Goal: Check status: Check status

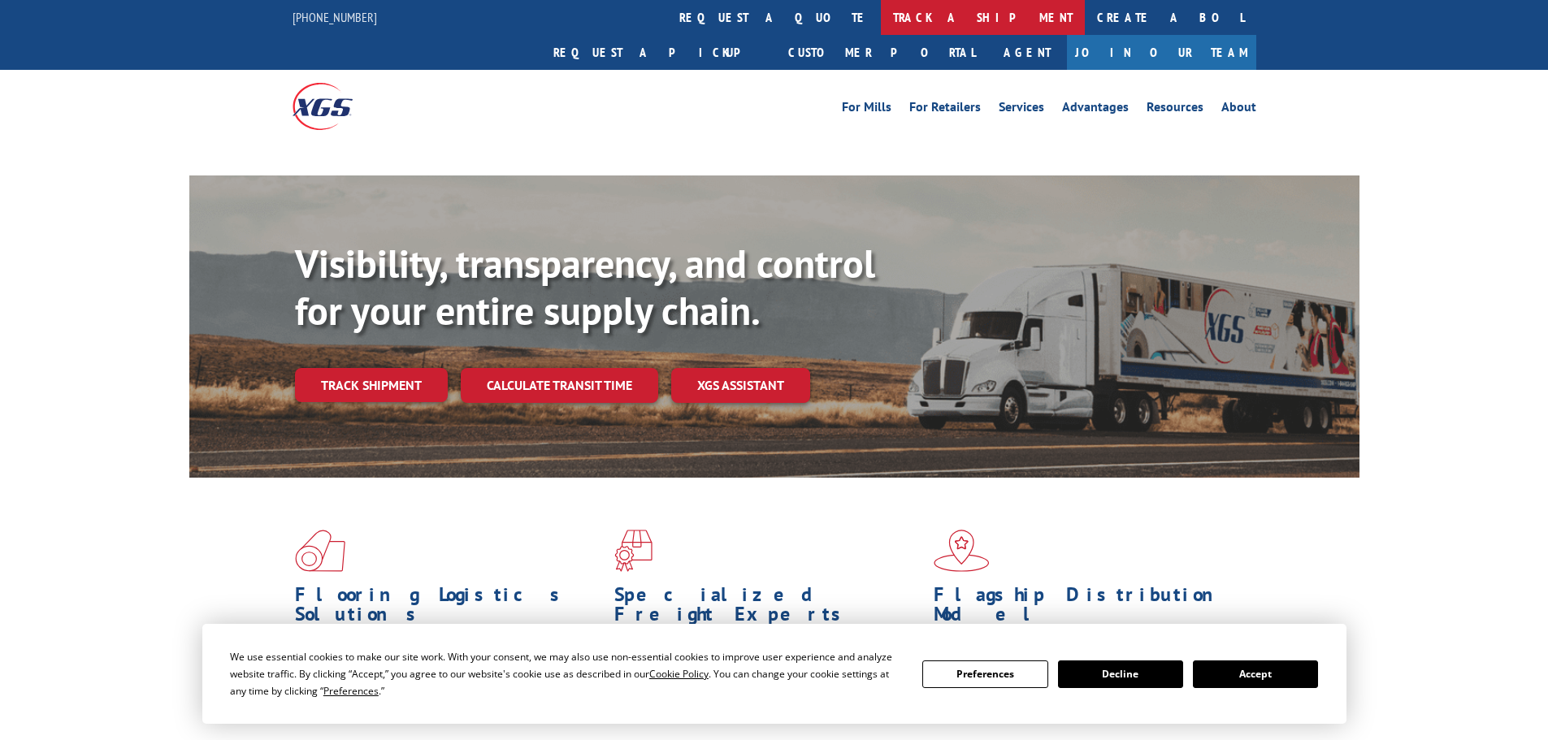
click at [881, 10] on link "track a shipment" at bounding box center [983, 17] width 204 height 35
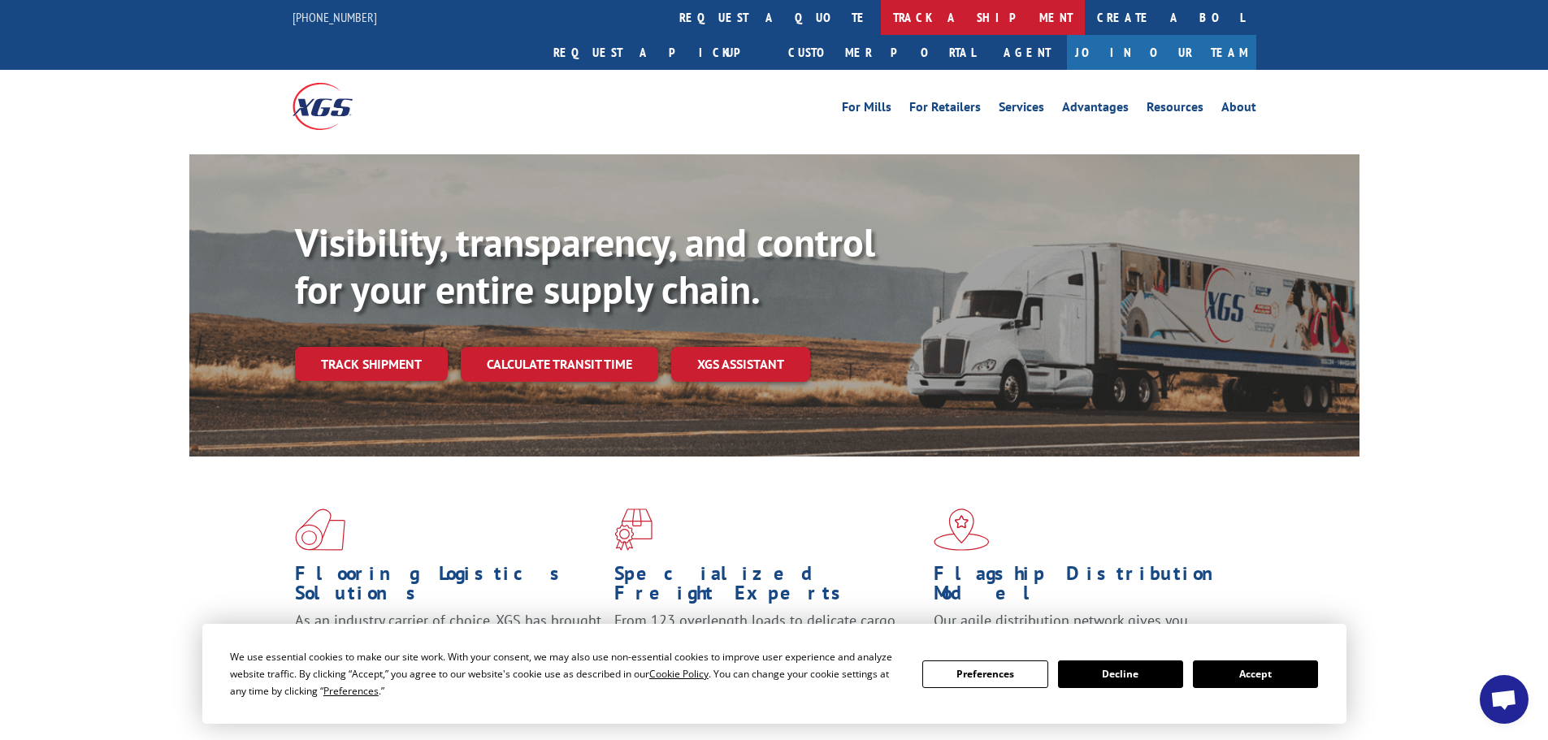
click at [881, 20] on link "track a shipment" at bounding box center [983, 17] width 204 height 35
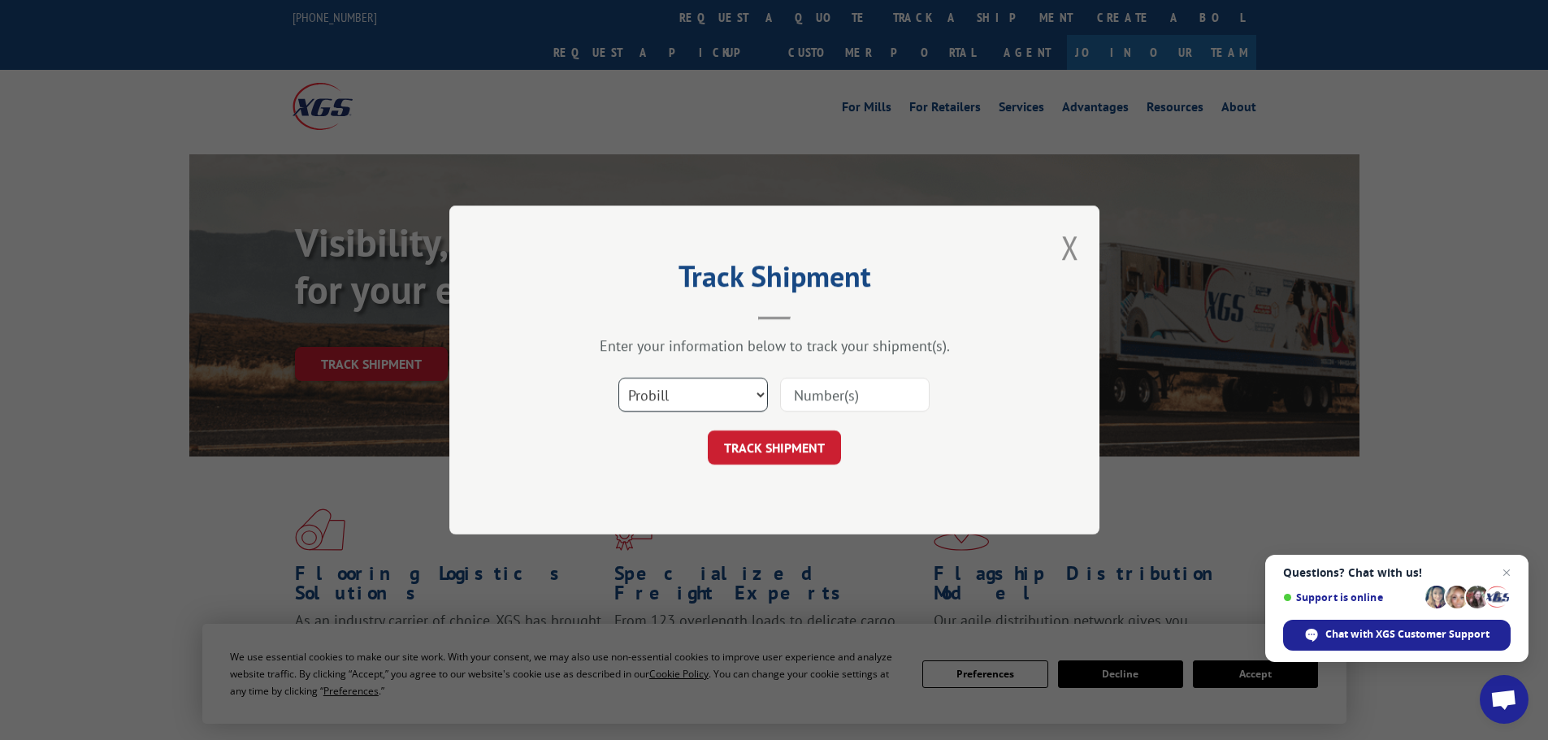
click at [740, 393] on select "Select category... Probill BOL PO" at bounding box center [692, 395] width 149 height 34
select select "po"
click at [618, 378] on select "Select category... Probill BOL PO" at bounding box center [692, 395] width 149 height 34
click at [841, 403] on input at bounding box center [854, 395] width 149 height 34
type input "59991263"
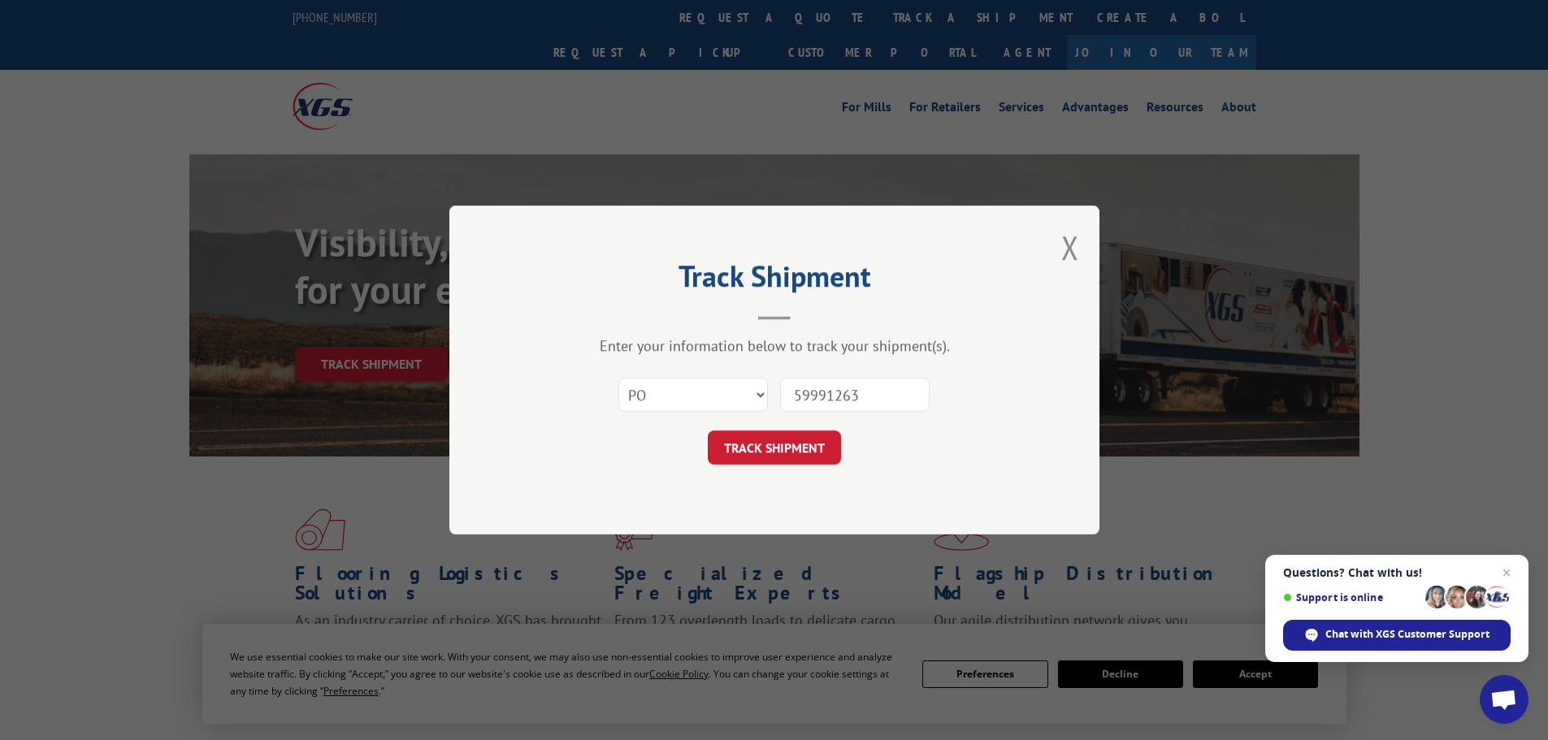
click button "TRACK SHIPMENT" at bounding box center [774, 448] width 133 height 34
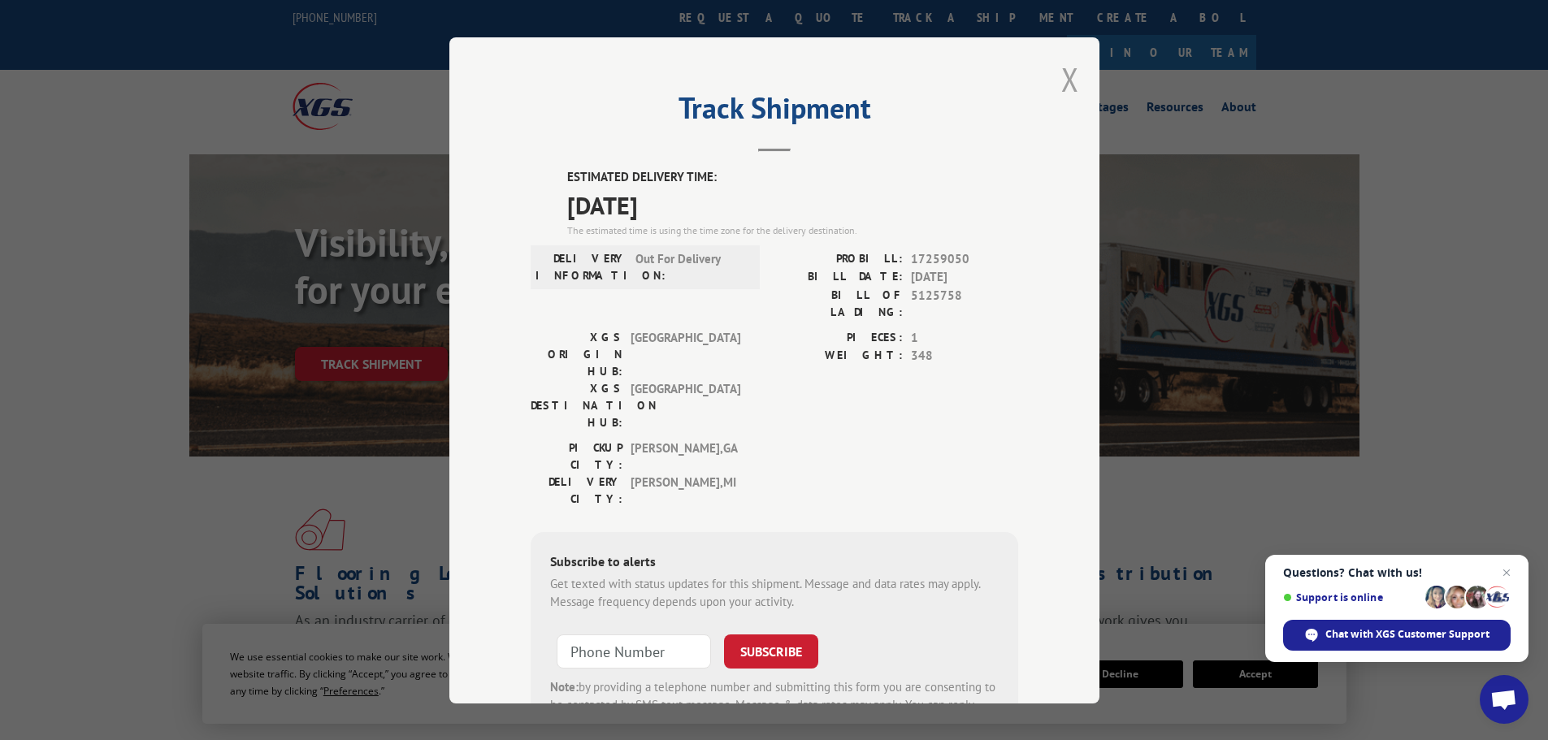
click at [1061, 74] on button "Close modal" at bounding box center [1070, 79] width 18 height 43
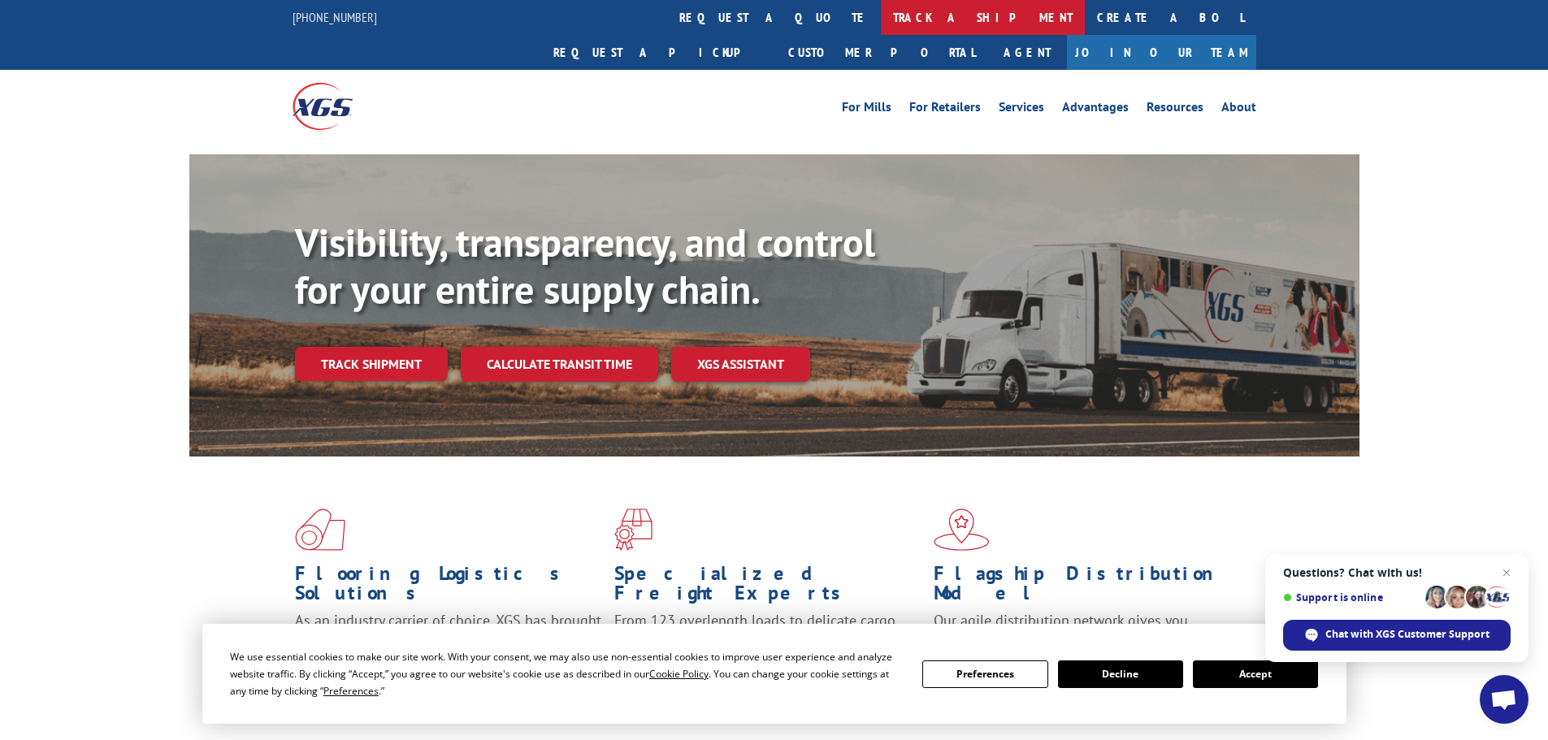
click at [881, 11] on link "track a shipment" at bounding box center [983, 17] width 204 height 35
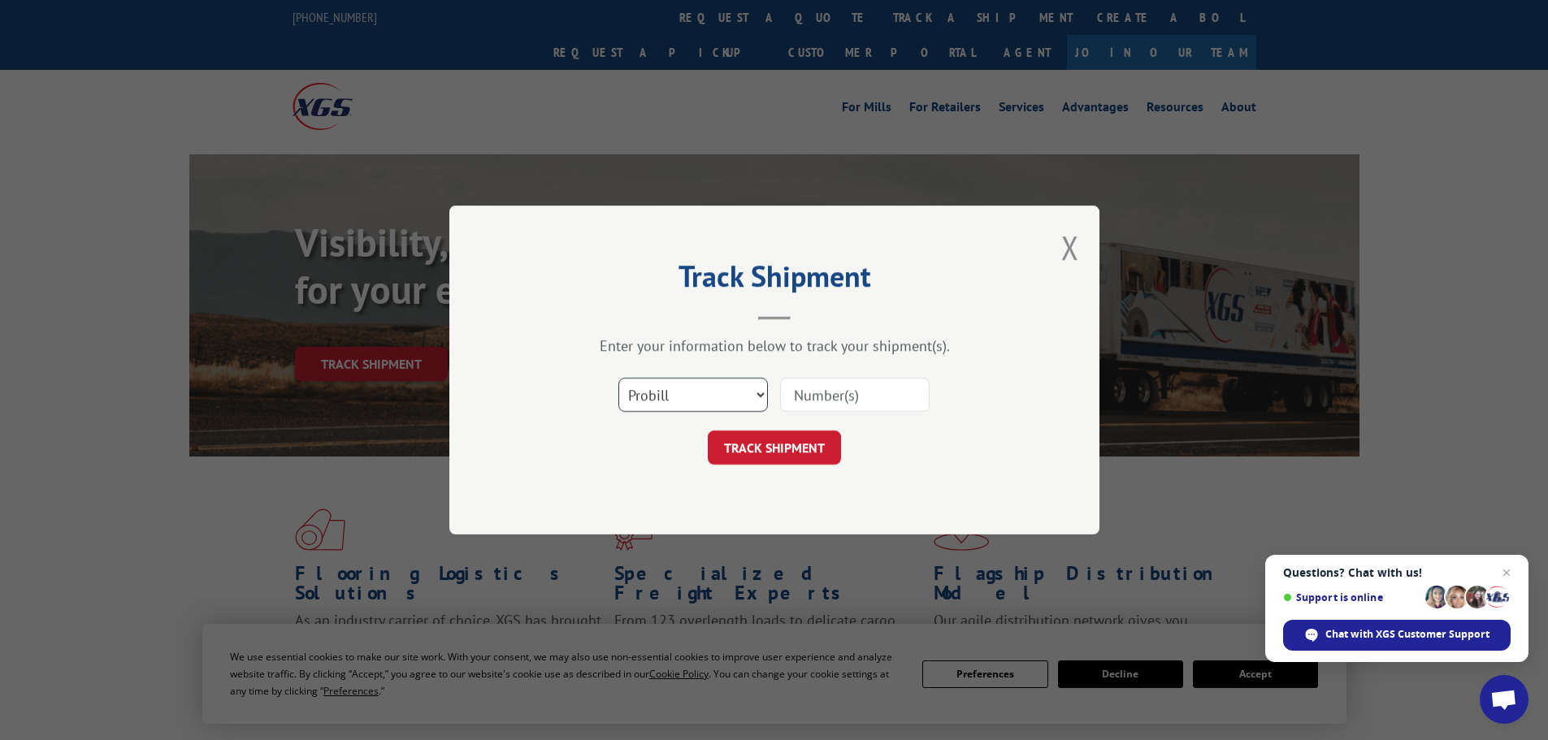
click at [732, 389] on select "Select category... Probill BOL PO" at bounding box center [692, 395] width 149 height 34
select select "po"
click at [618, 378] on select "Select category... Probill BOL PO" at bounding box center [692, 395] width 149 height 34
click at [849, 379] on div "Select category... Probill BOL PO" at bounding box center [774, 395] width 487 height 54
click at [865, 391] on input at bounding box center [854, 395] width 149 height 34
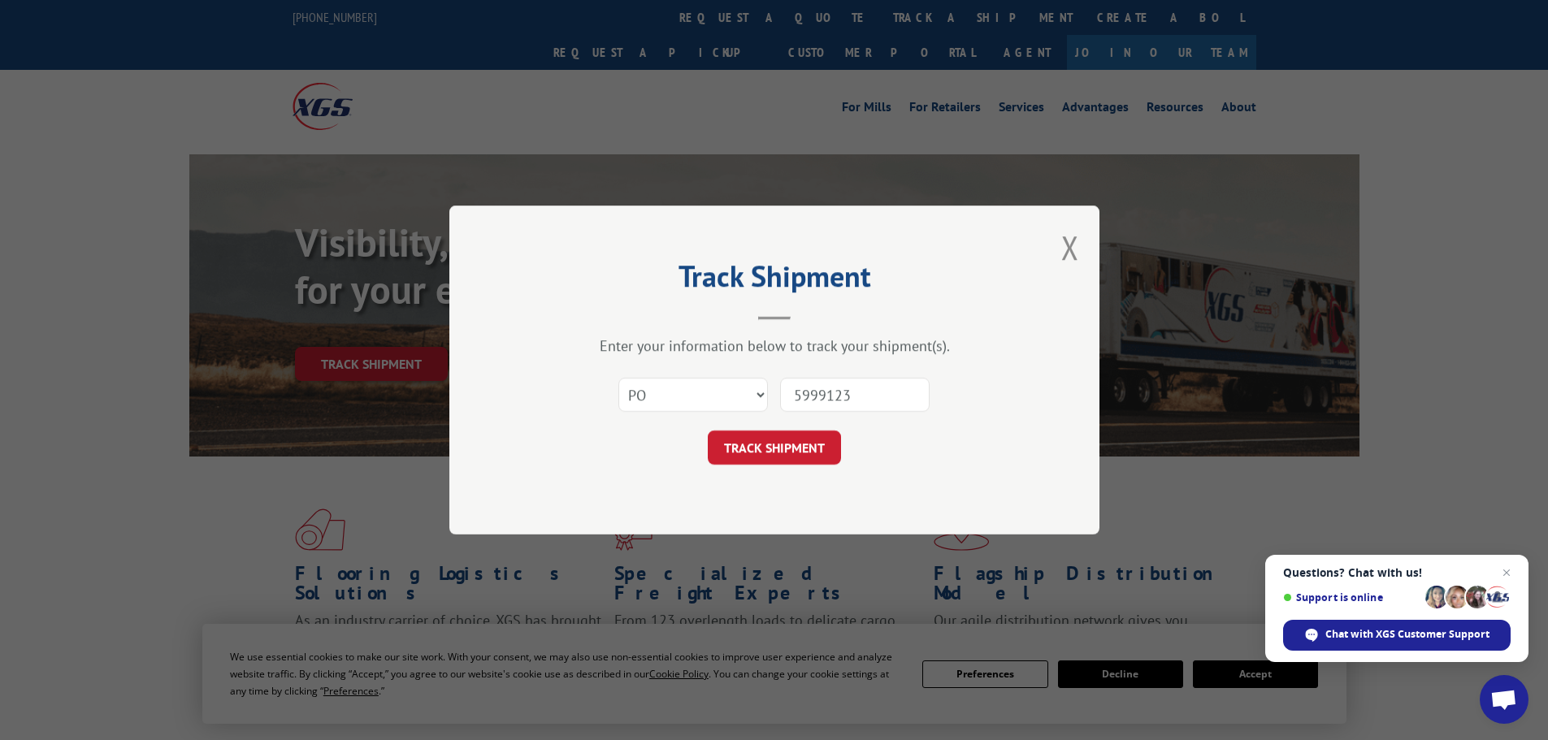
type input "59991238"
click button "TRACK SHIPMENT" at bounding box center [774, 448] width 133 height 34
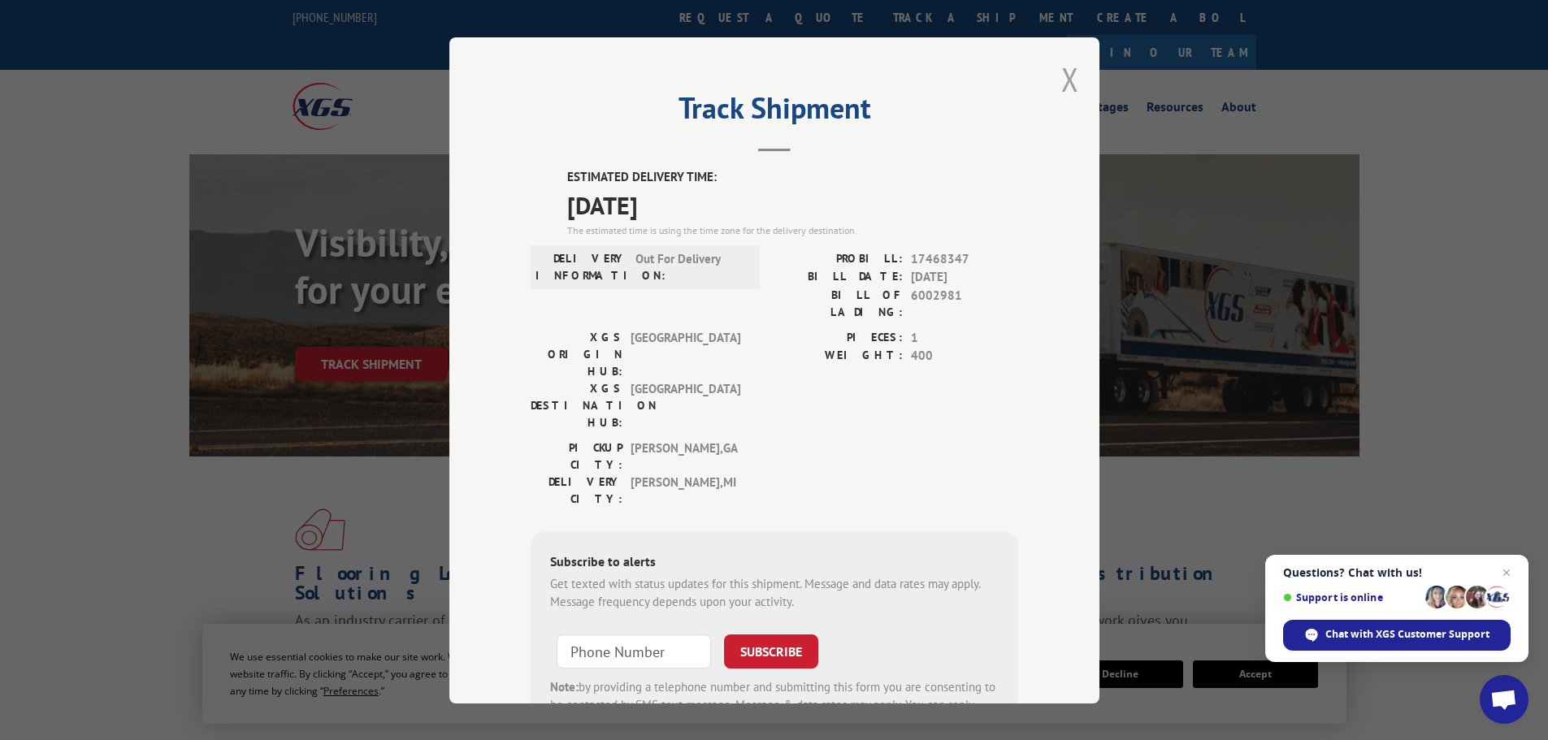
click at [1061, 81] on button "Close modal" at bounding box center [1070, 79] width 18 height 43
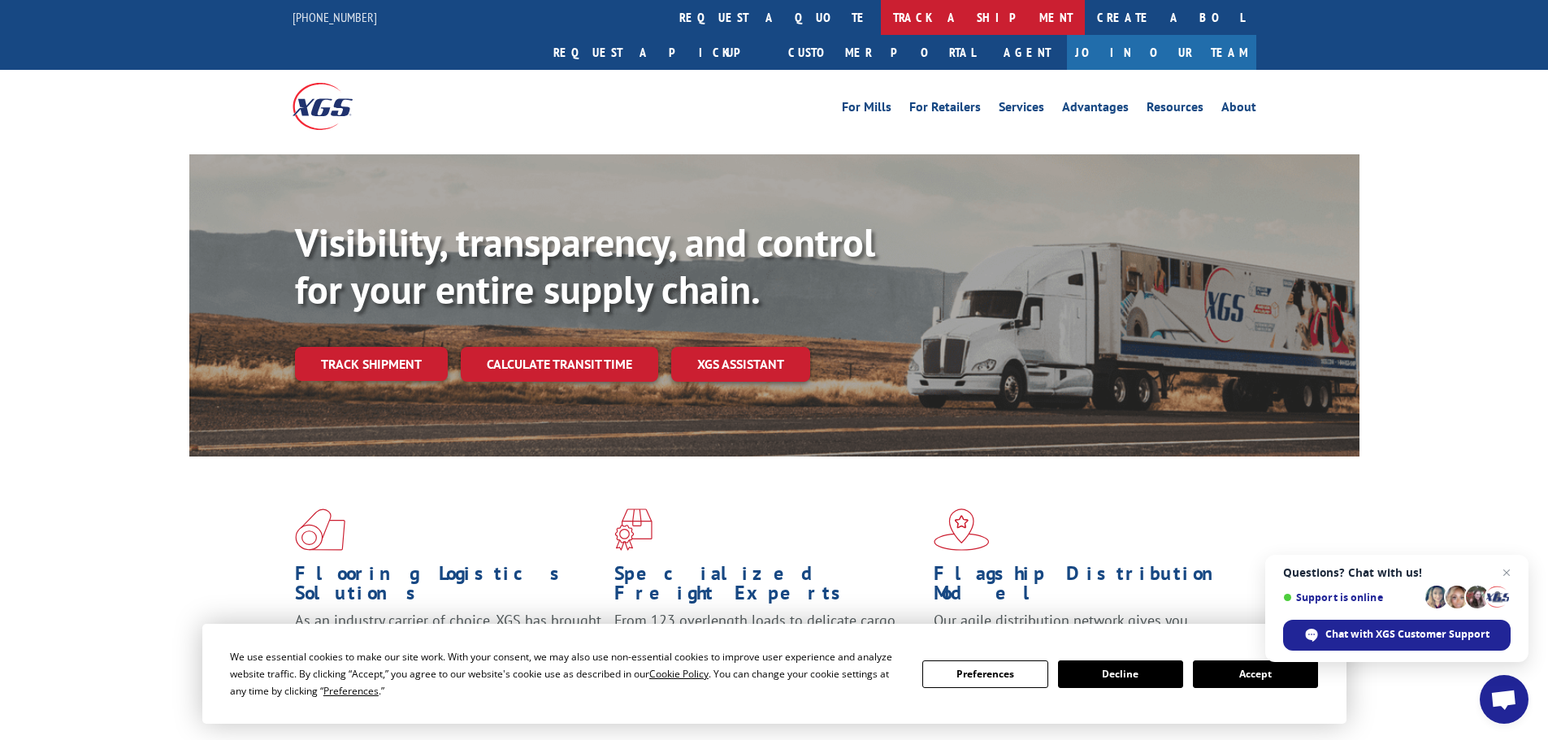
click at [881, 14] on link "track a shipment" at bounding box center [983, 17] width 204 height 35
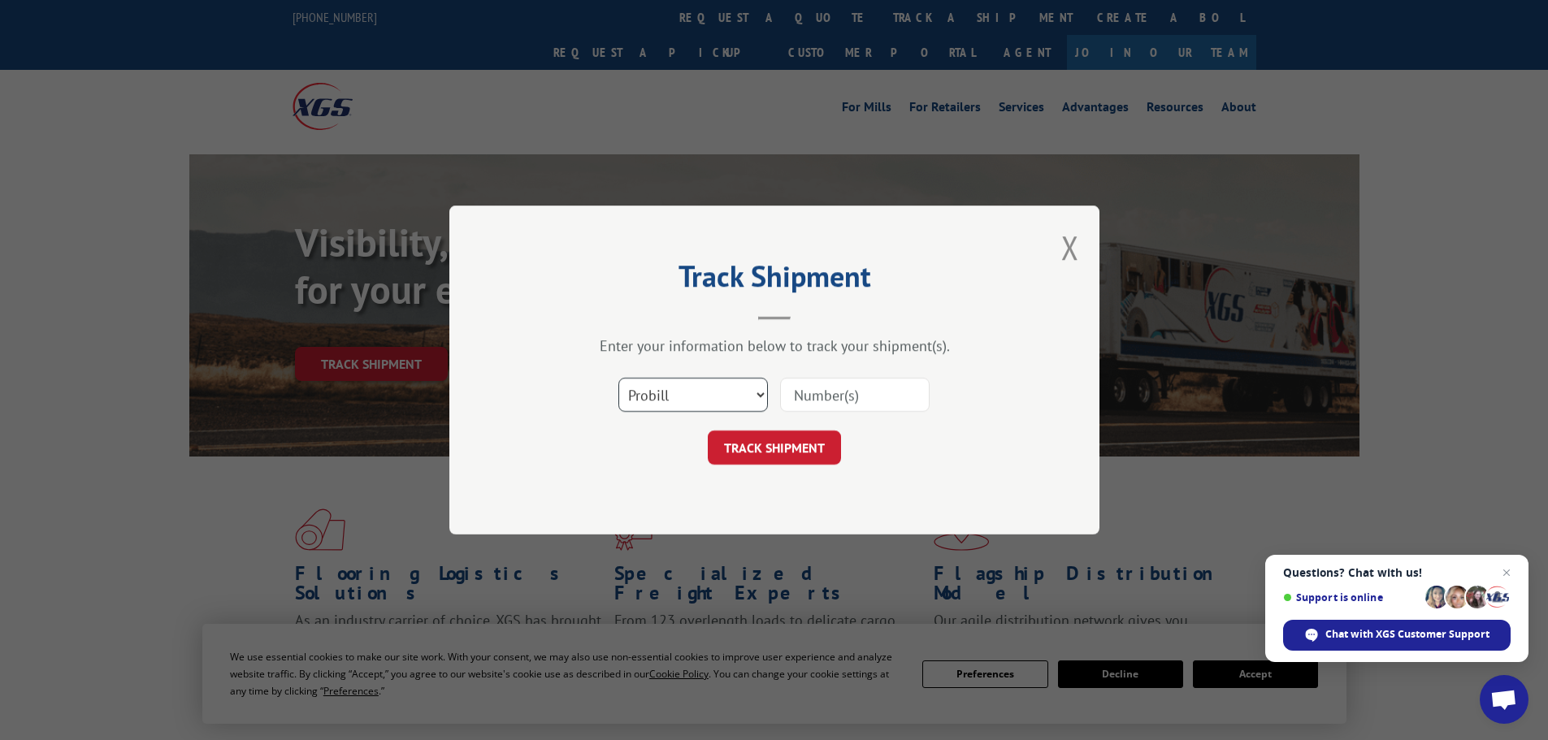
click at [728, 392] on select "Select category... Probill BOL PO" at bounding box center [692, 395] width 149 height 34
select select "po"
click at [618, 378] on select "Select category... Probill BOL PO" at bounding box center [692, 395] width 149 height 34
click at [826, 401] on input at bounding box center [854, 395] width 149 height 34
type input "59991286"
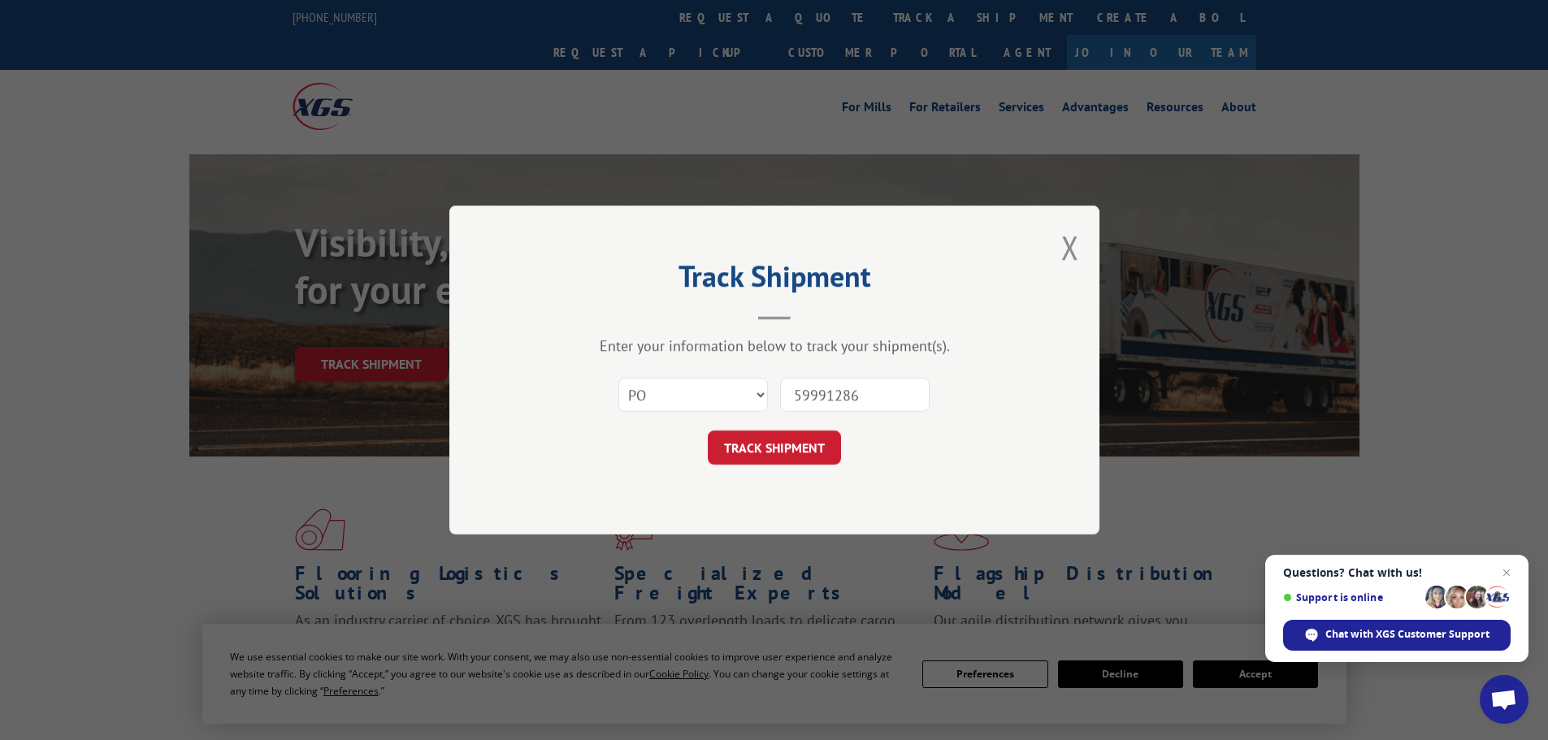
click button "TRACK SHIPMENT" at bounding box center [774, 448] width 133 height 34
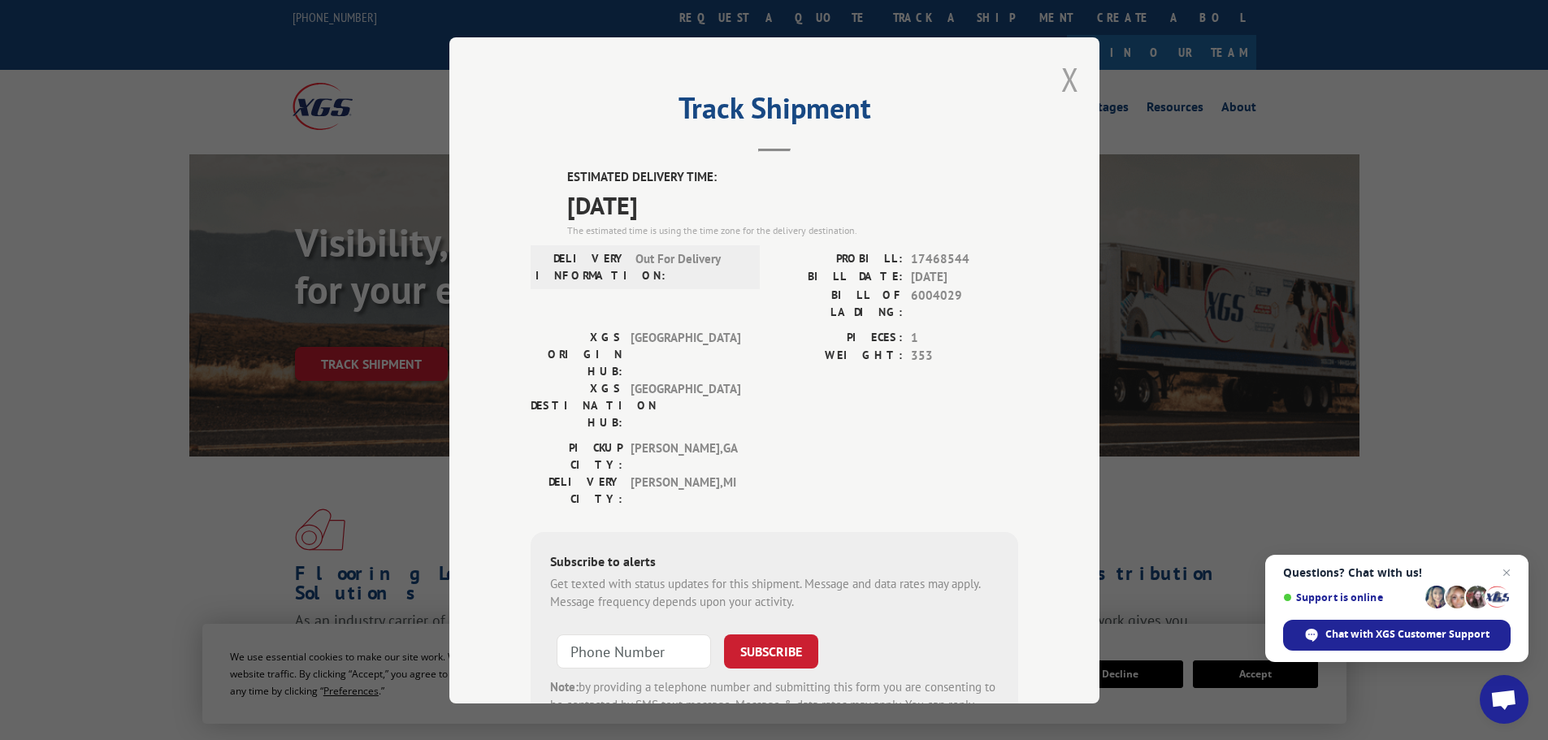
click at [1068, 76] on button "Close modal" at bounding box center [1070, 79] width 18 height 43
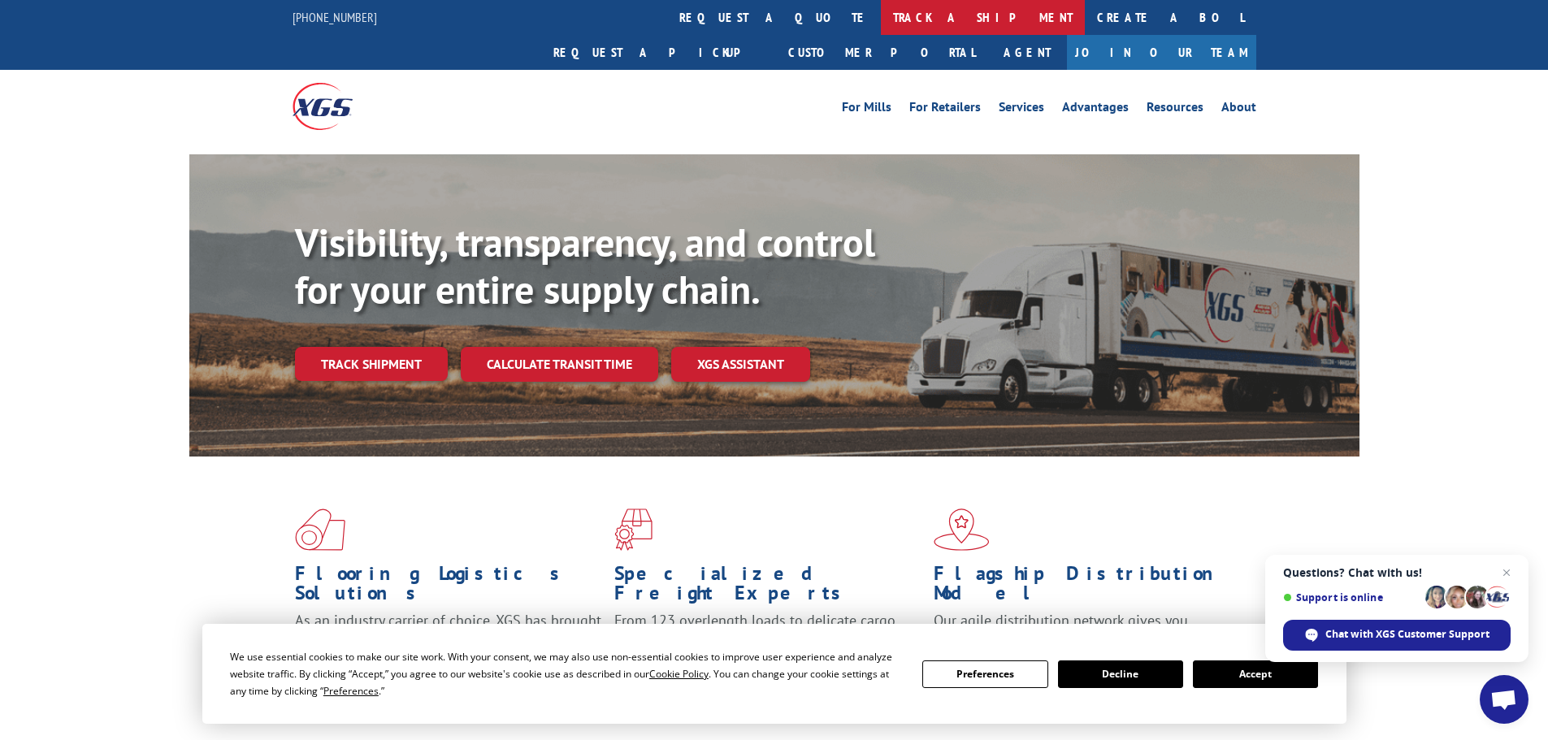
click at [881, 14] on link "track a shipment" at bounding box center [983, 17] width 204 height 35
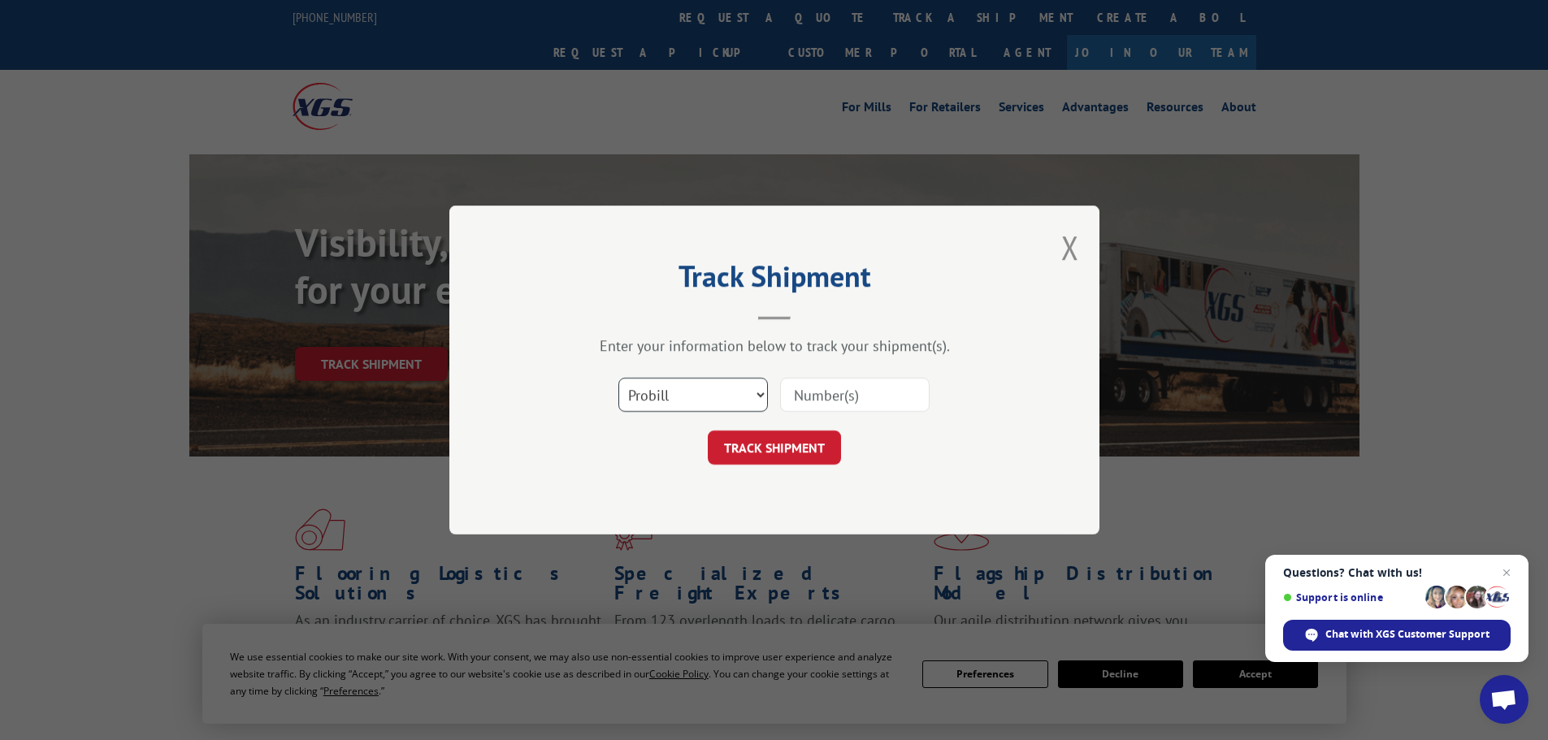
click at [715, 392] on select "Select category... Probill BOL PO" at bounding box center [692, 395] width 149 height 34
select select "po"
click at [618, 378] on select "Select category... Probill BOL PO" at bounding box center [692, 395] width 149 height 34
click at [849, 387] on input at bounding box center [854, 395] width 149 height 34
type input "59991166"
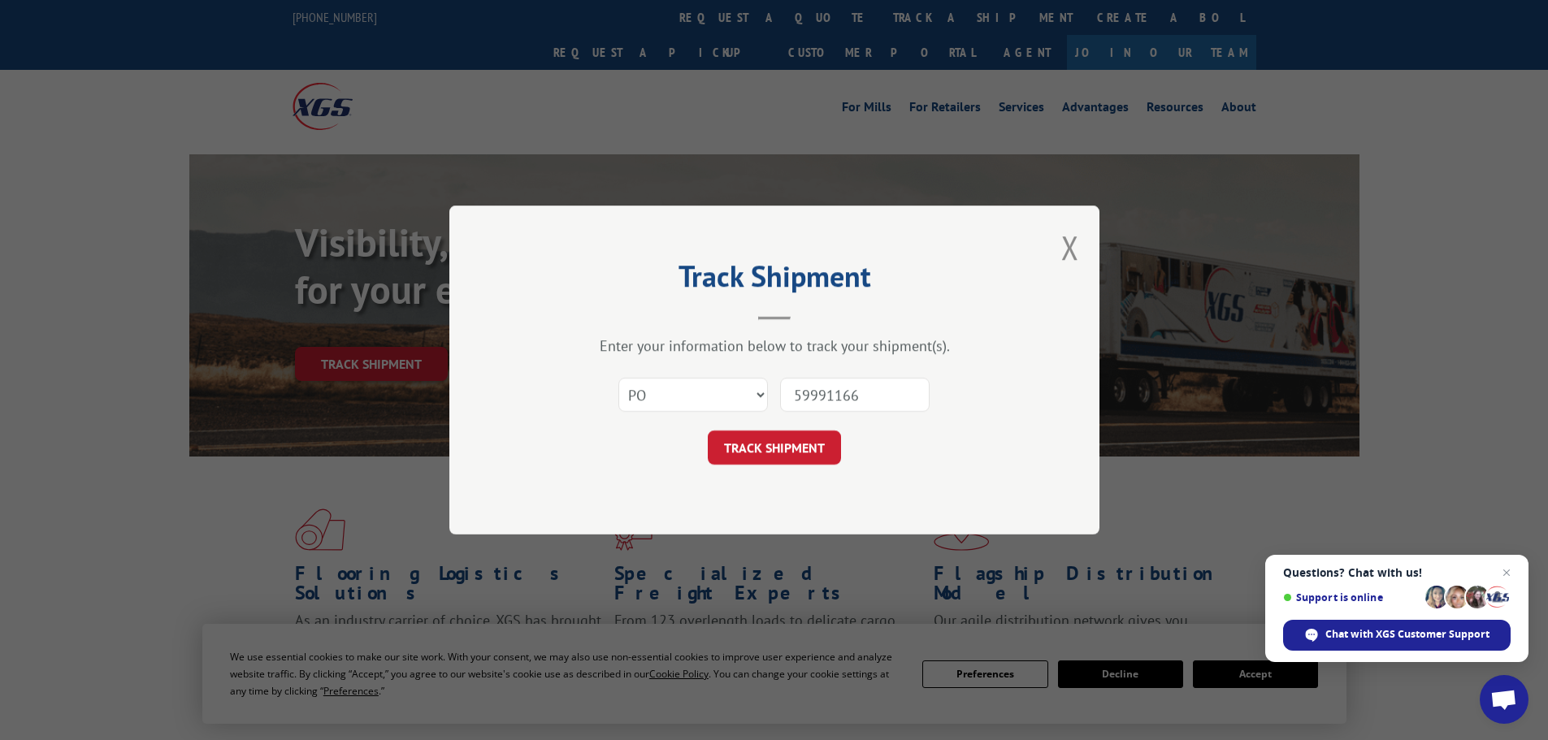
click at [708, 431] on button "TRACK SHIPMENT" at bounding box center [774, 448] width 133 height 34
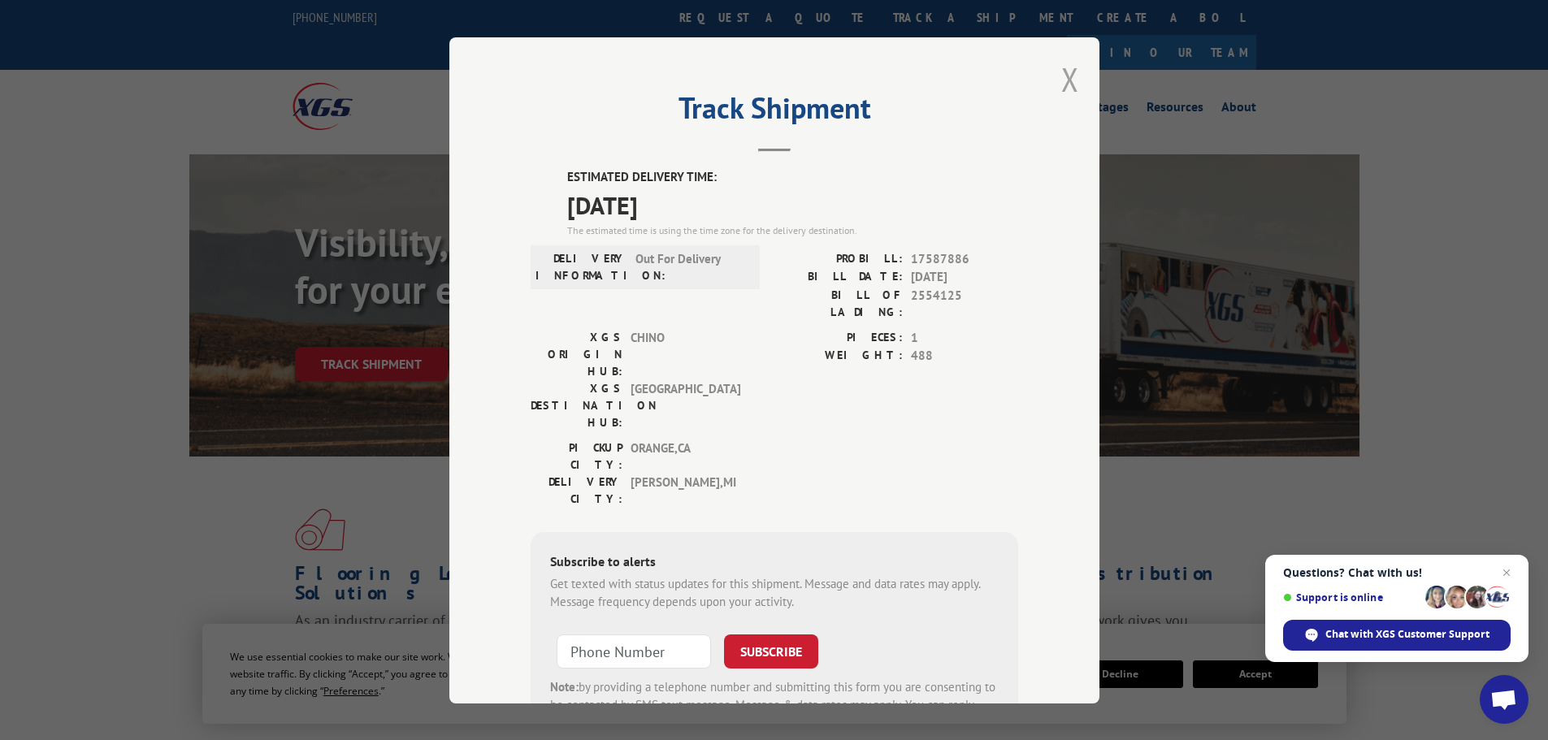
click at [1062, 80] on button "Close modal" at bounding box center [1070, 79] width 18 height 43
